Goal: Information Seeking & Learning: Learn about a topic

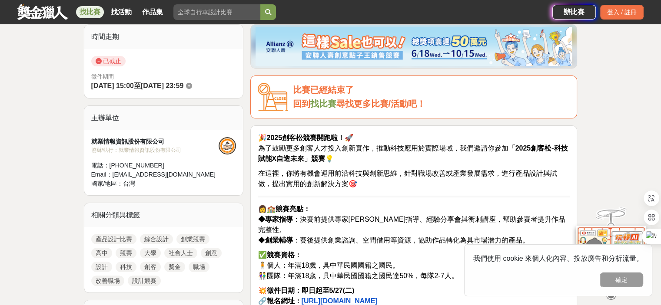
scroll to position [304, 0]
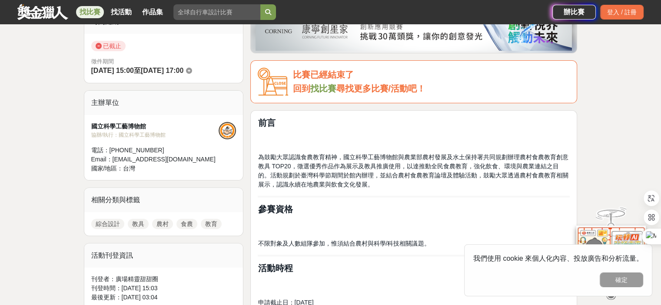
scroll to position [217, 0]
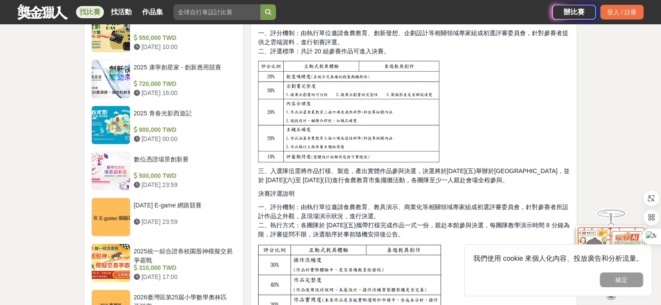
scroll to position [825, 0]
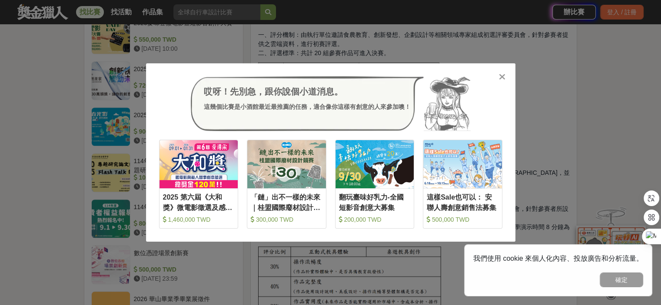
click at [502, 74] on icon at bounding box center [502, 77] width 7 height 9
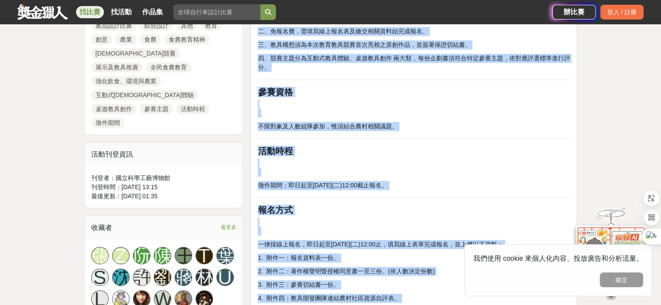
scroll to position [332, 0]
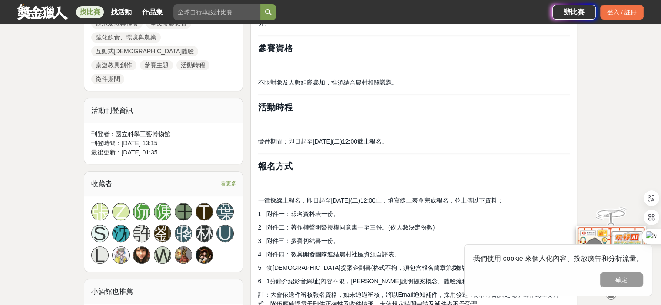
scroll to position [521, 0]
